Goal: Information Seeking & Learning: Learn about a topic

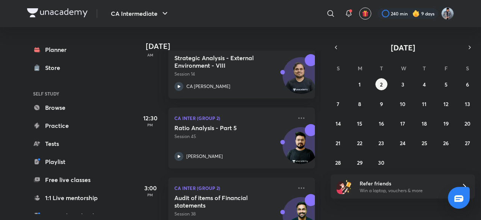
click at [227, 146] on div "Ratio Analysis - Part 5 Session 45 [PERSON_NAME]" at bounding box center [233, 142] width 118 height 37
